Goal: Information Seeking & Learning: Learn about a topic

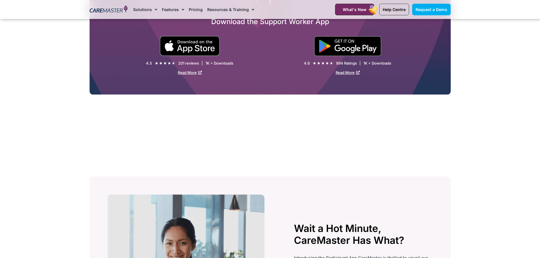
scroll to position [1255, 0]
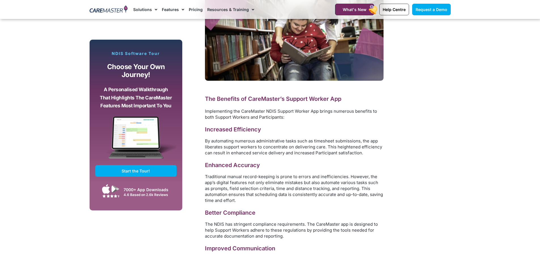
scroll to position [794, 0]
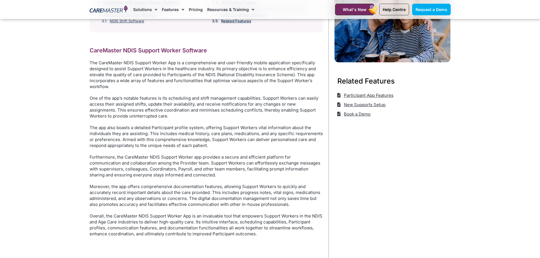
scroll to position [142, 0]
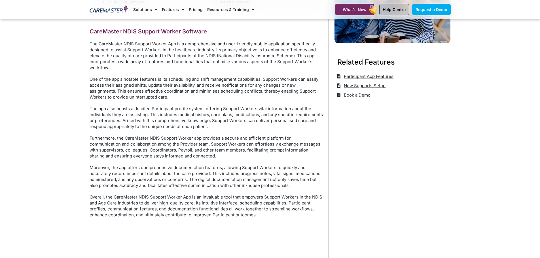
click at [393, 8] on span "Help Centre" at bounding box center [394, 9] width 23 height 5
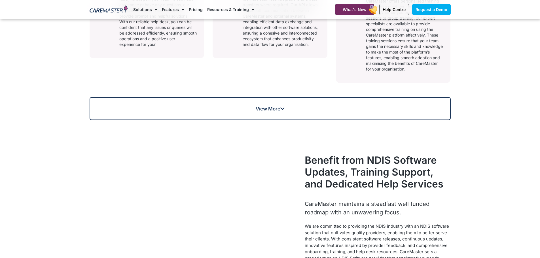
scroll to position [482, 0]
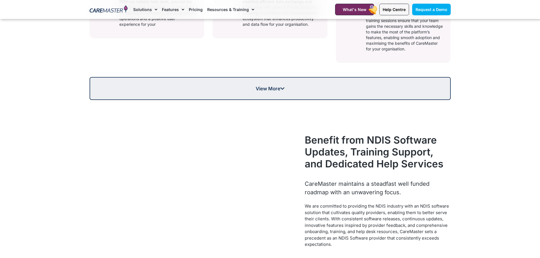
click at [274, 92] on link "View More" at bounding box center [270, 88] width 361 height 23
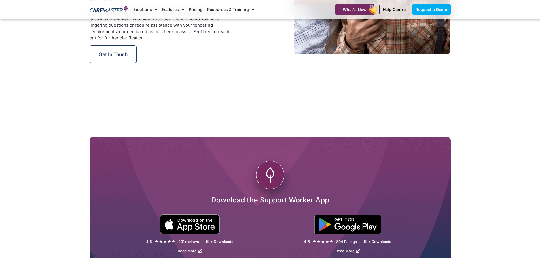
scroll to position [1219, 0]
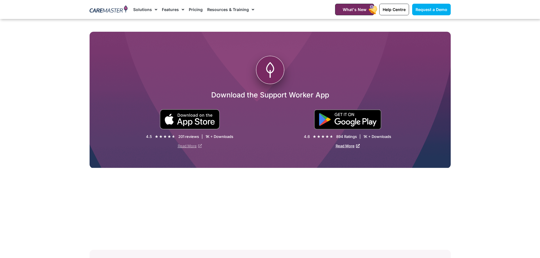
click at [191, 145] on link "Read More" at bounding box center [190, 146] width 24 height 5
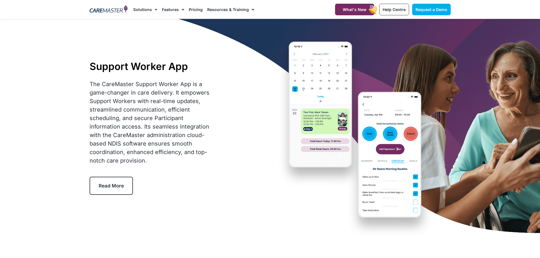
scroll to position [0, 0]
